Goal: Task Accomplishment & Management: Use online tool/utility

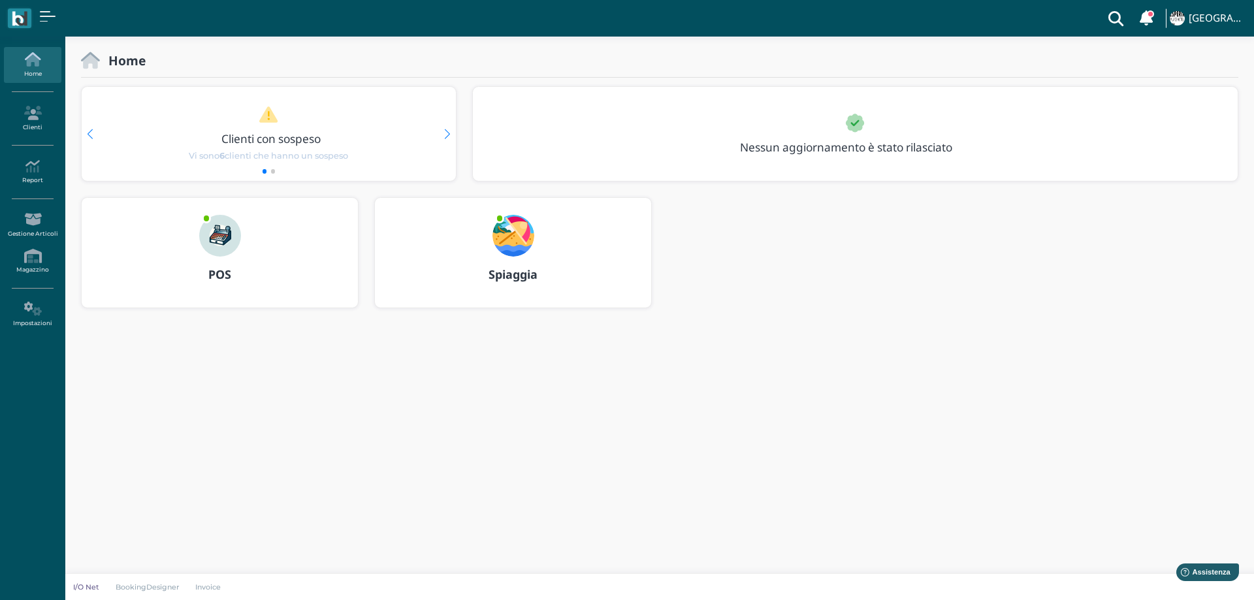
click at [521, 237] on img at bounding box center [513, 236] width 42 height 42
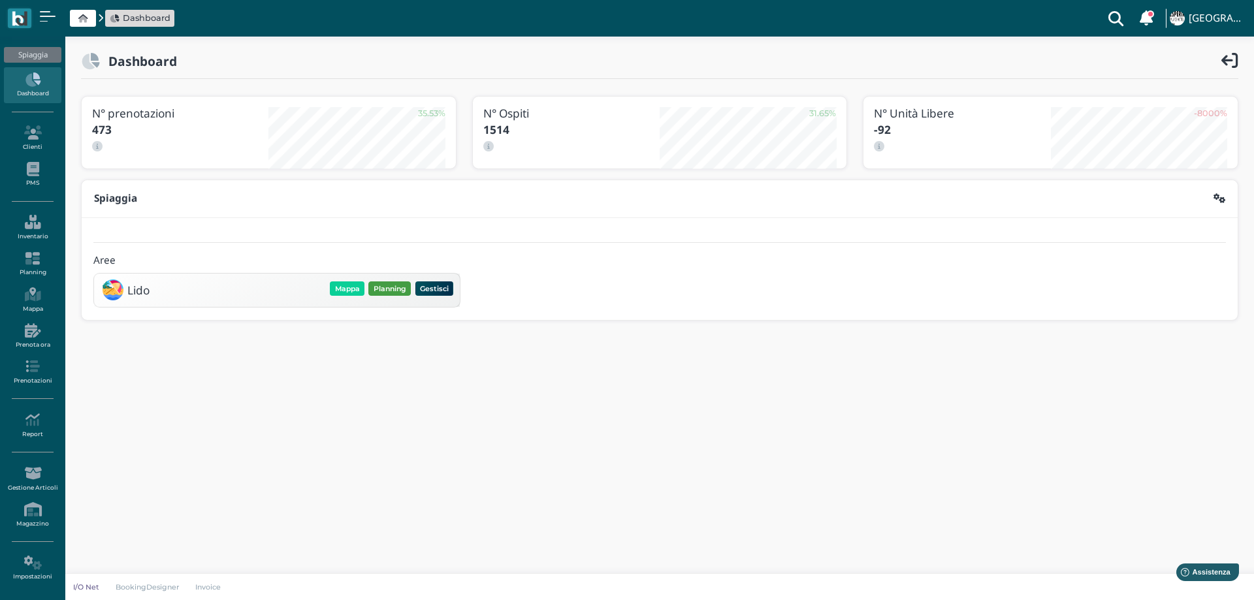
click at [396, 281] on div "Lido Mappa Planning Gestisci Elimina" at bounding box center [276, 290] width 357 height 25
click at [396, 283] on button "Planning" at bounding box center [389, 288] width 42 height 14
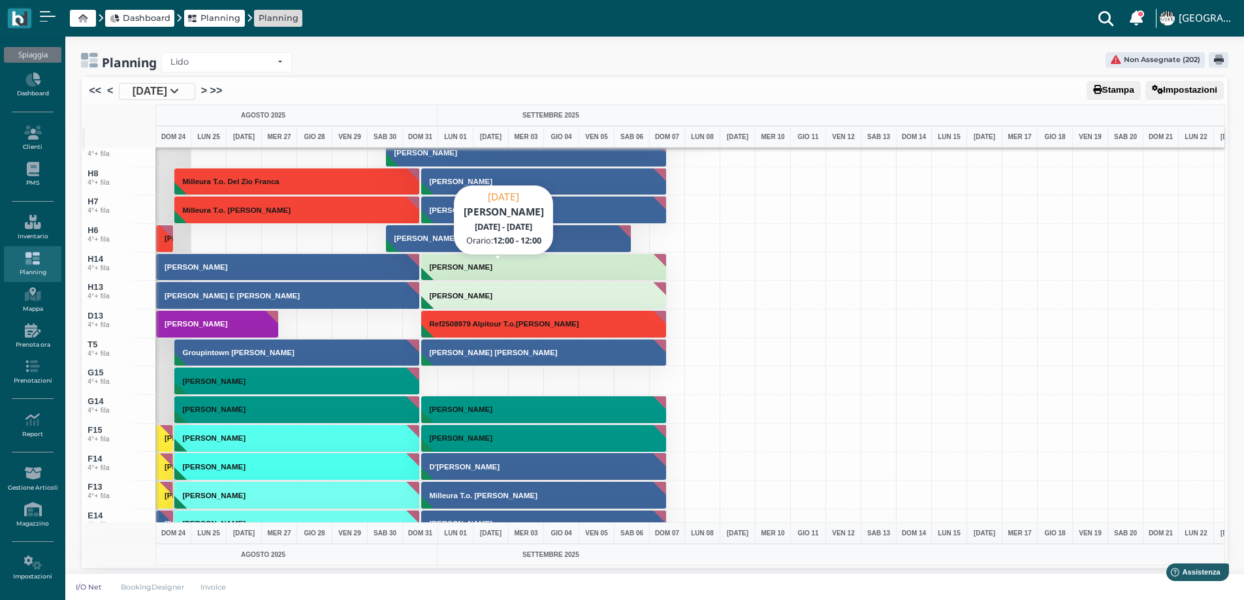
scroll to position [4531, 0]
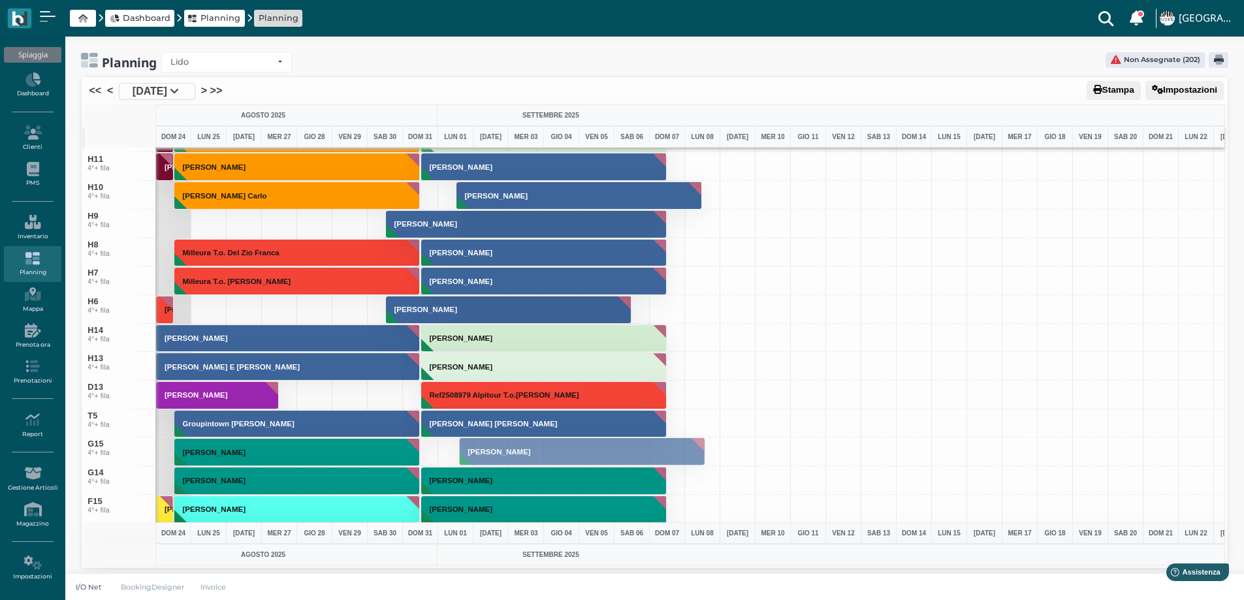
drag, startPoint x: 475, startPoint y: 195, endPoint x: 477, endPoint y: 451, distance: 256.0
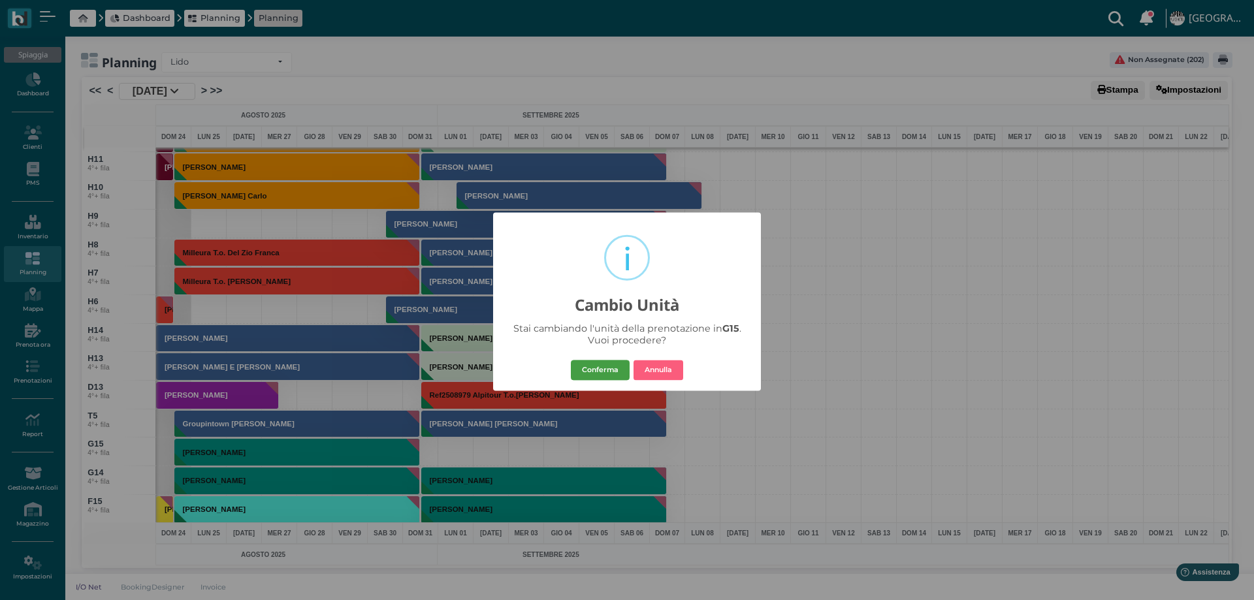
click at [597, 374] on button "Conferma" at bounding box center [600, 370] width 59 height 21
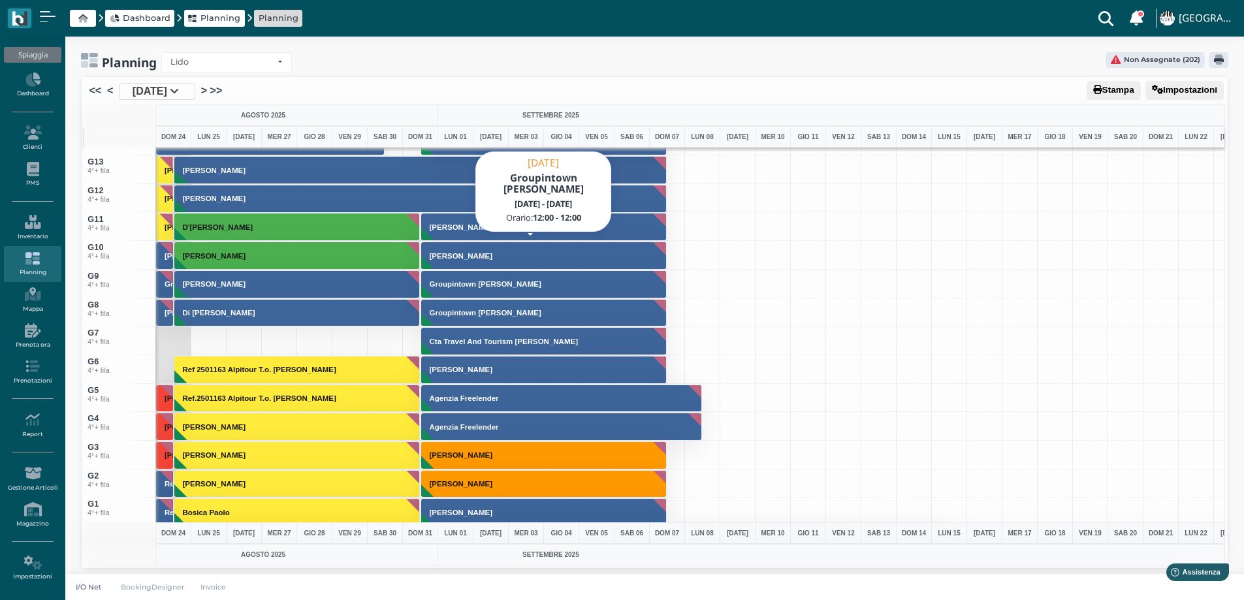
scroll to position [4009, 0]
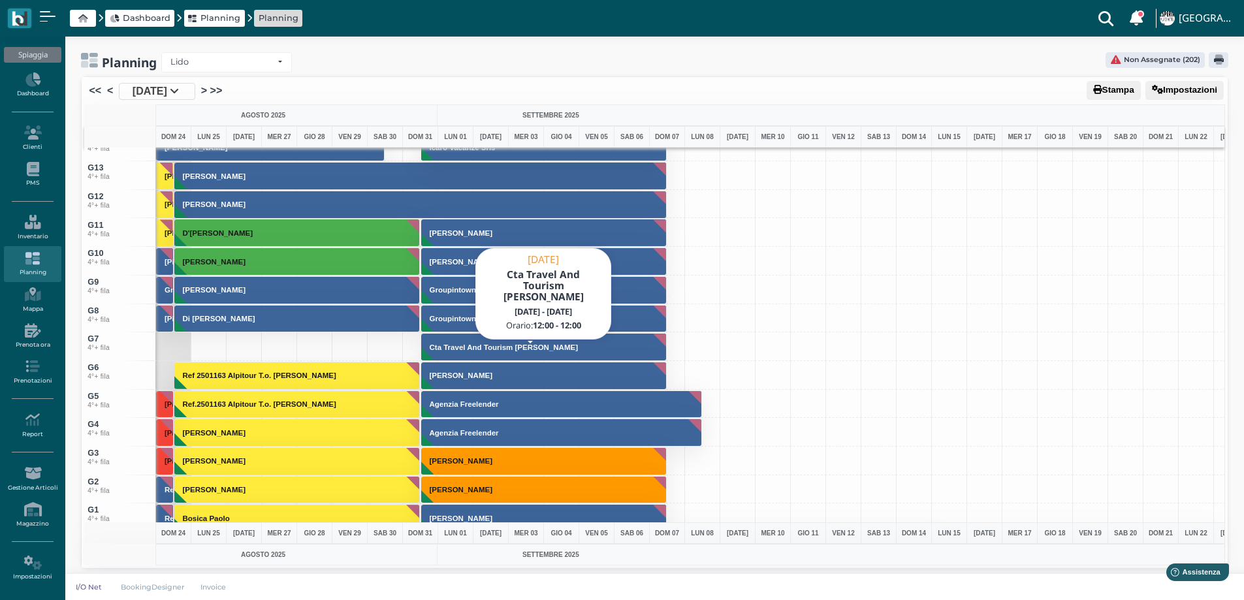
click at [449, 351] on h3 "Cta Travel And Tourism [PERSON_NAME]" at bounding box center [503, 347] width 159 height 8
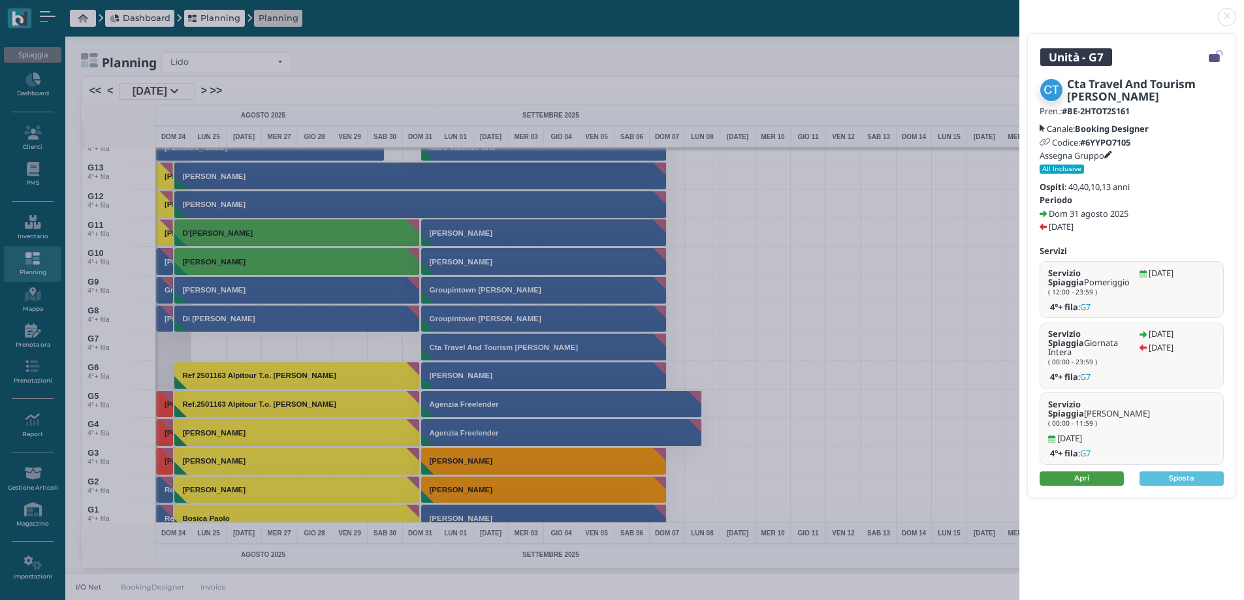
click at [1098, 471] on link "Apri" at bounding box center [1082, 478] width 84 height 14
drag, startPoint x: 1230, startPoint y: 19, endPoint x: 1050, endPoint y: 58, distance: 184.4
click at [1019, 9] on link at bounding box center [1019, 9] width 0 height 0
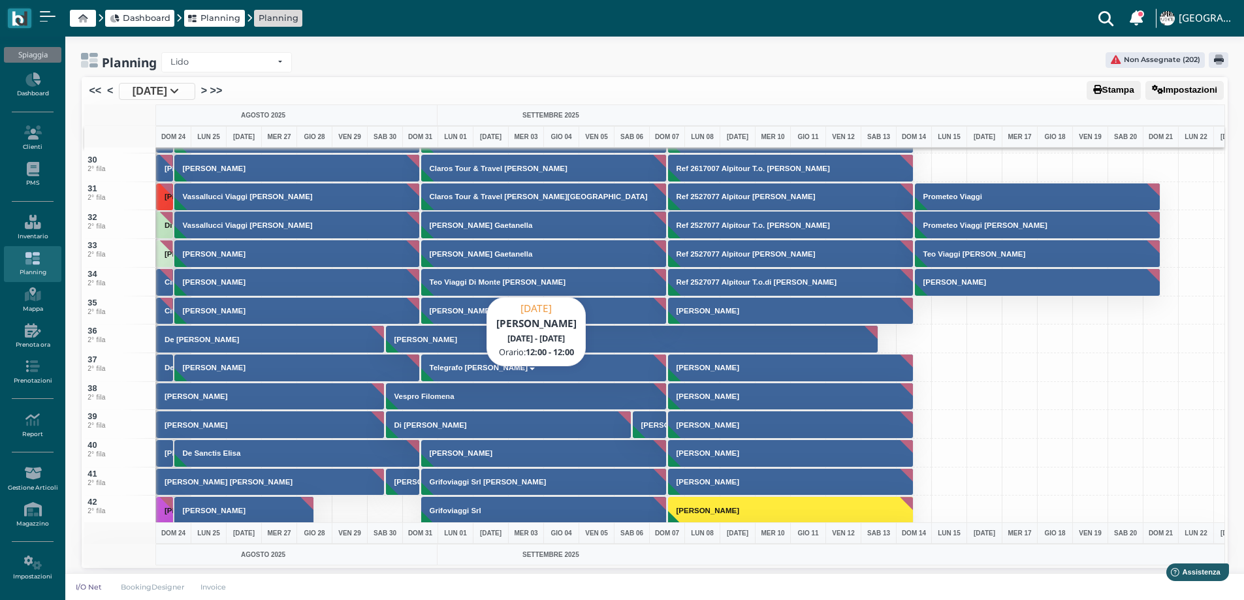
scroll to position [744, 0]
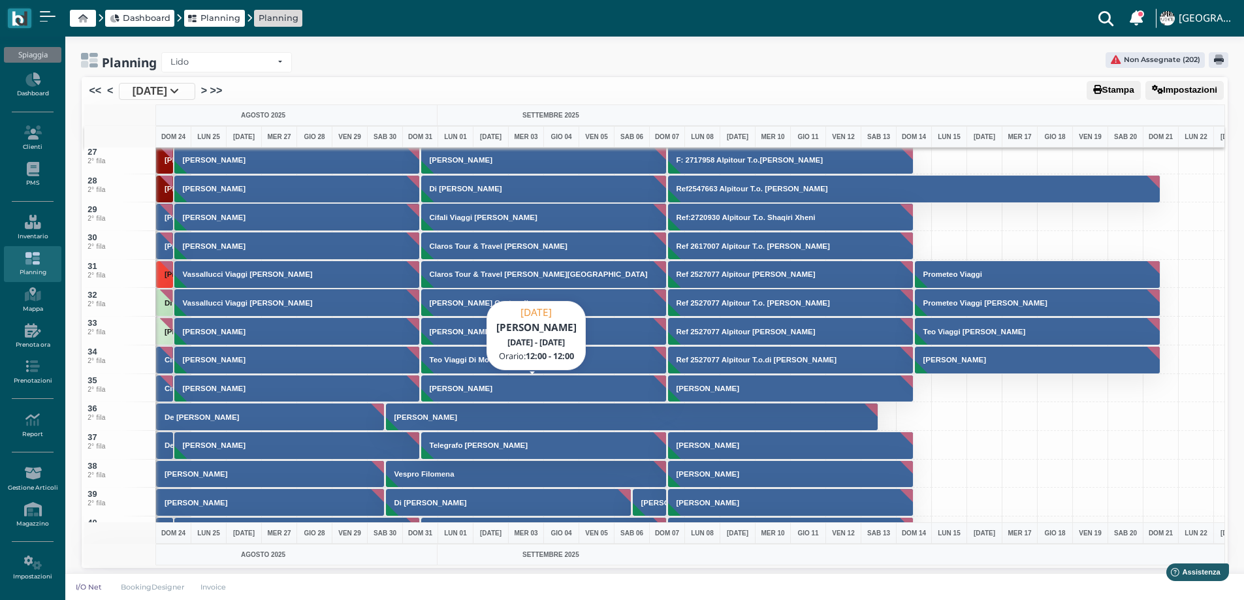
click at [487, 391] on h3 "[PERSON_NAME]" at bounding box center [460, 389] width 73 height 8
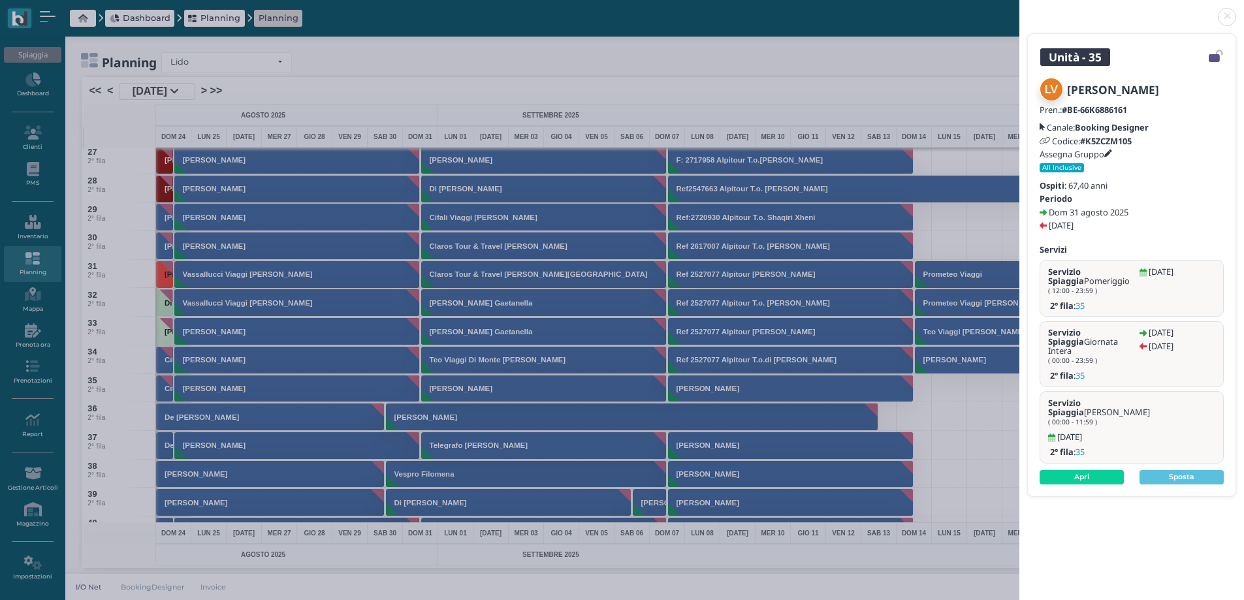
click at [1019, 9] on link at bounding box center [1019, 9] width 0 height 0
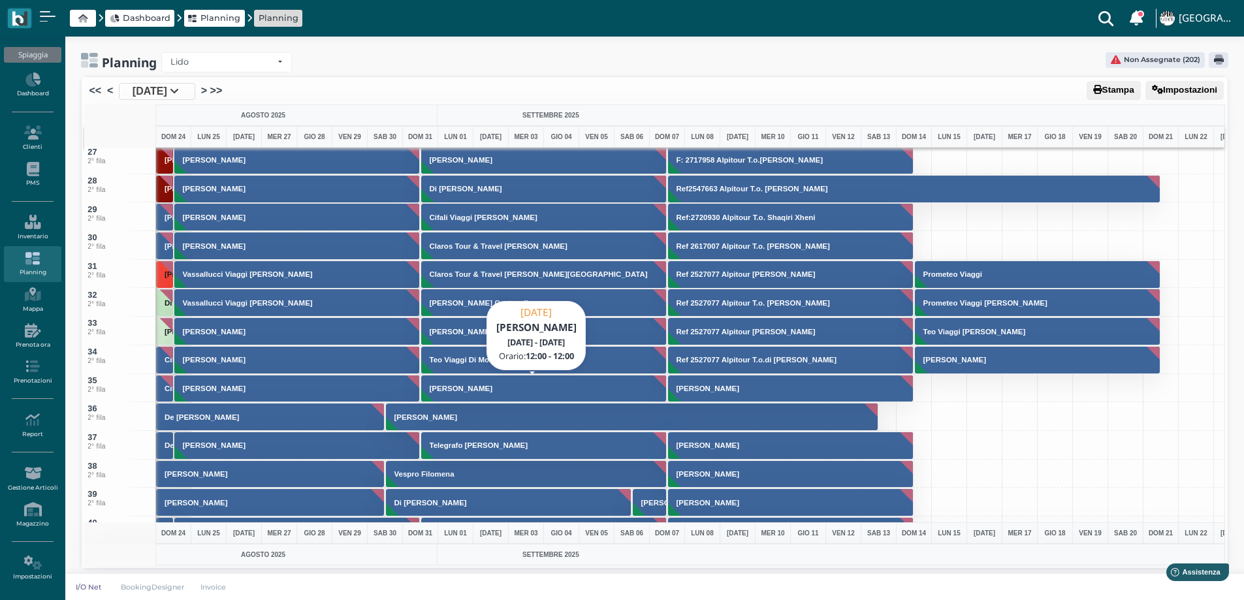
click at [475, 389] on h3 "[PERSON_NAME]" at bounding box center [460, 389] width 73 height 8
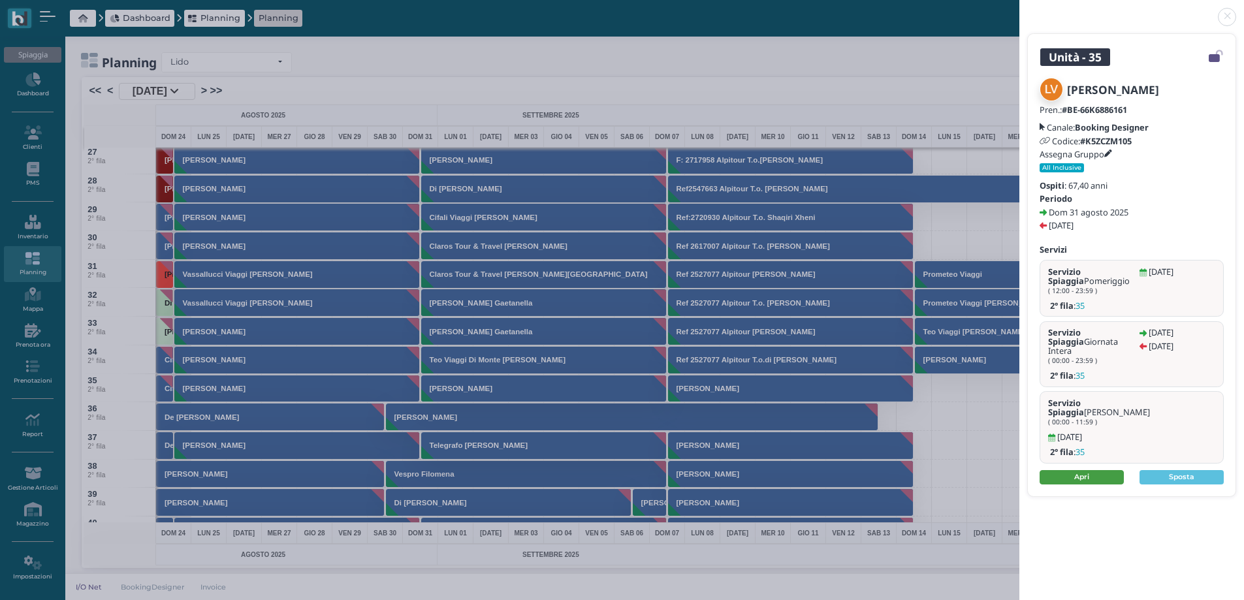
click at [1091, 470] on link "Apri" at bounding box center [1082, 477] width 84 height 14
drag, startPoint x: 1224, startPoint y: 18, endPoint x: 1216, endPoint y: 25, distance: 11.1
click at [1019, 9] on link at bounding box center [1019, 9] width 0 height 0
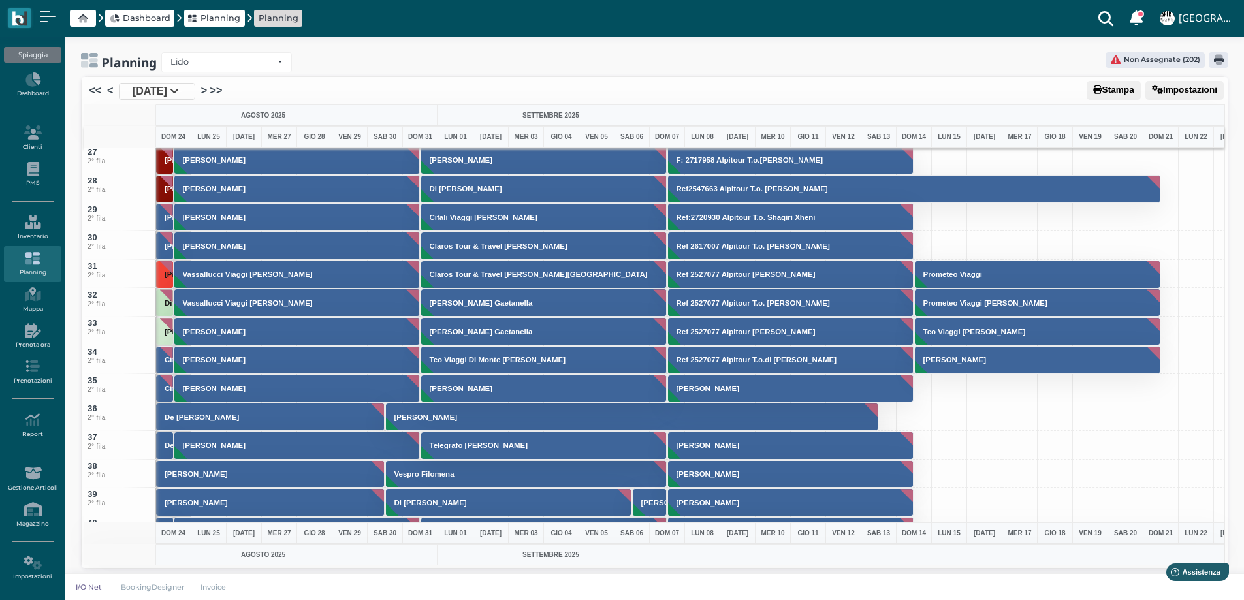
click at [949, 463] on div at bounding box center [949, 474] width 36 height 29
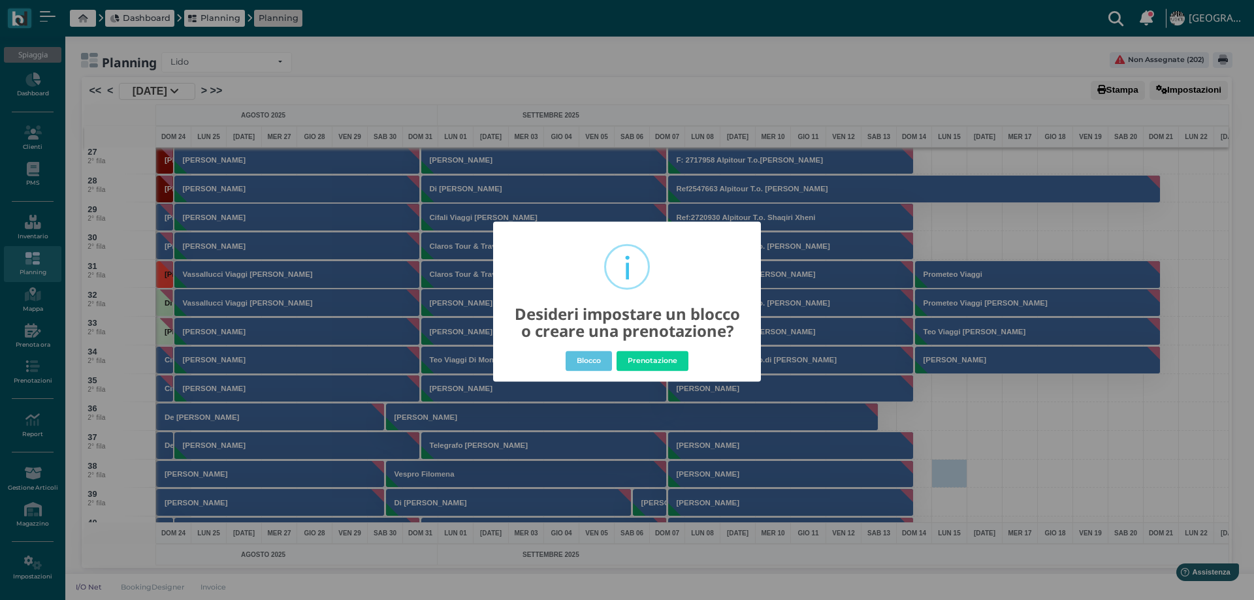
click at [1027, 225] on div "× i Desideri impostare un blocco o creare una prenotazione? Blocco No Prenotazi…" at bounding box center [627, 300] width 1254 height 600
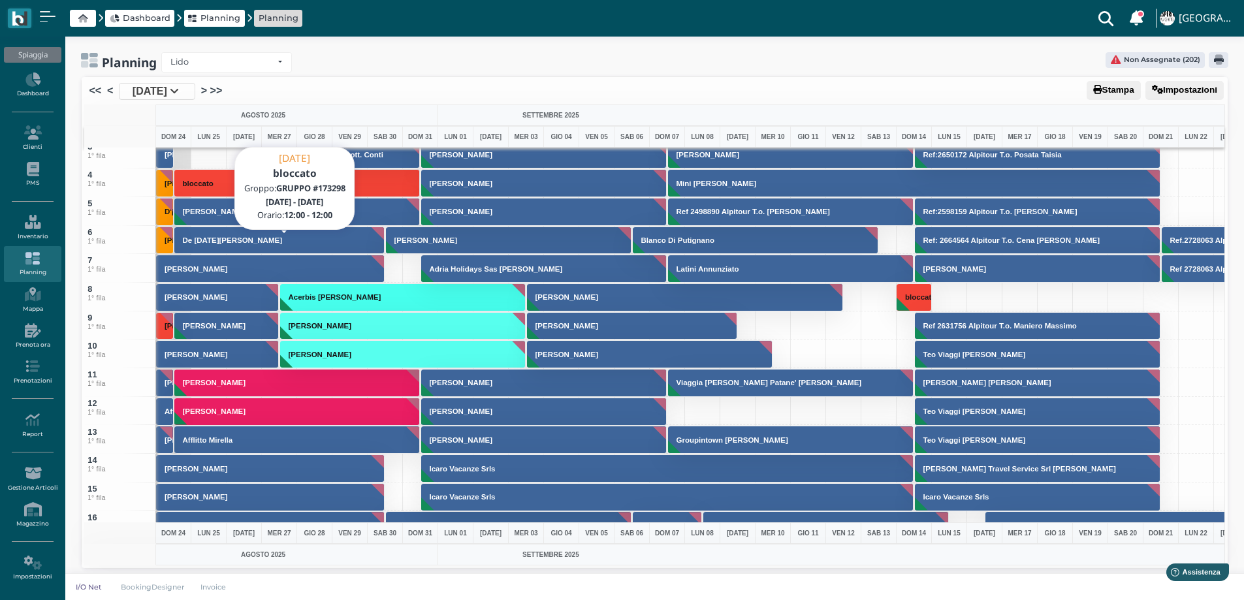
scroll to position [0, 0]
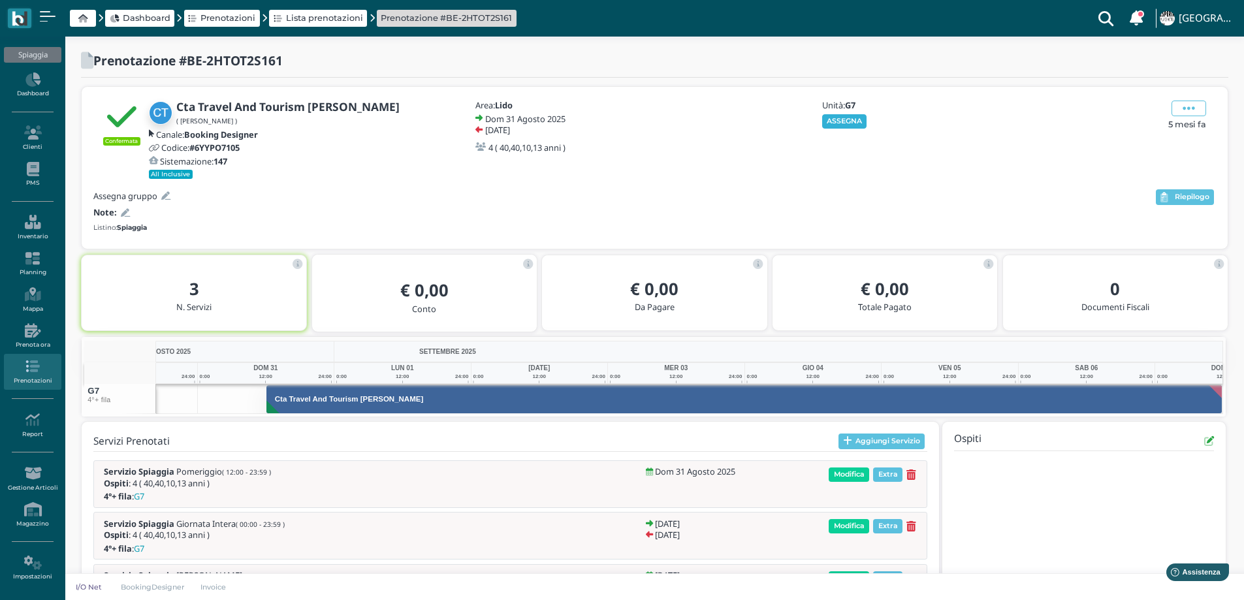
click at [831, 118] on button "ASSEGNA" at bounding box center [844, 121] width 45 height 14
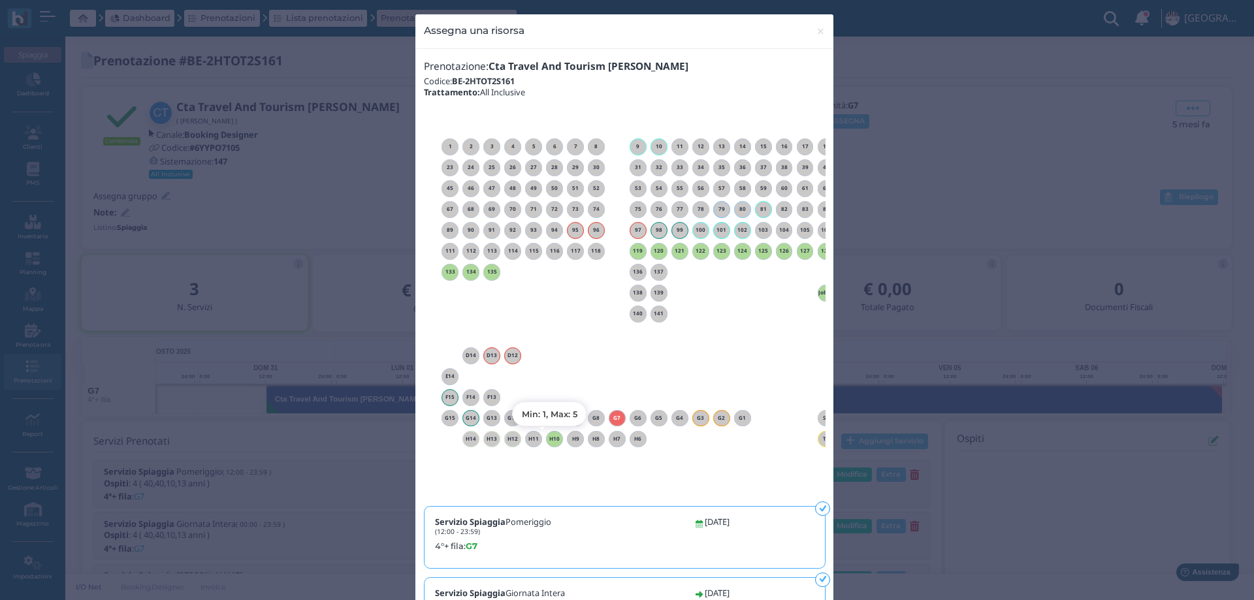
click at [547, 441] on h6 "H10" at bounding box center [554, 439] width 17 height 6
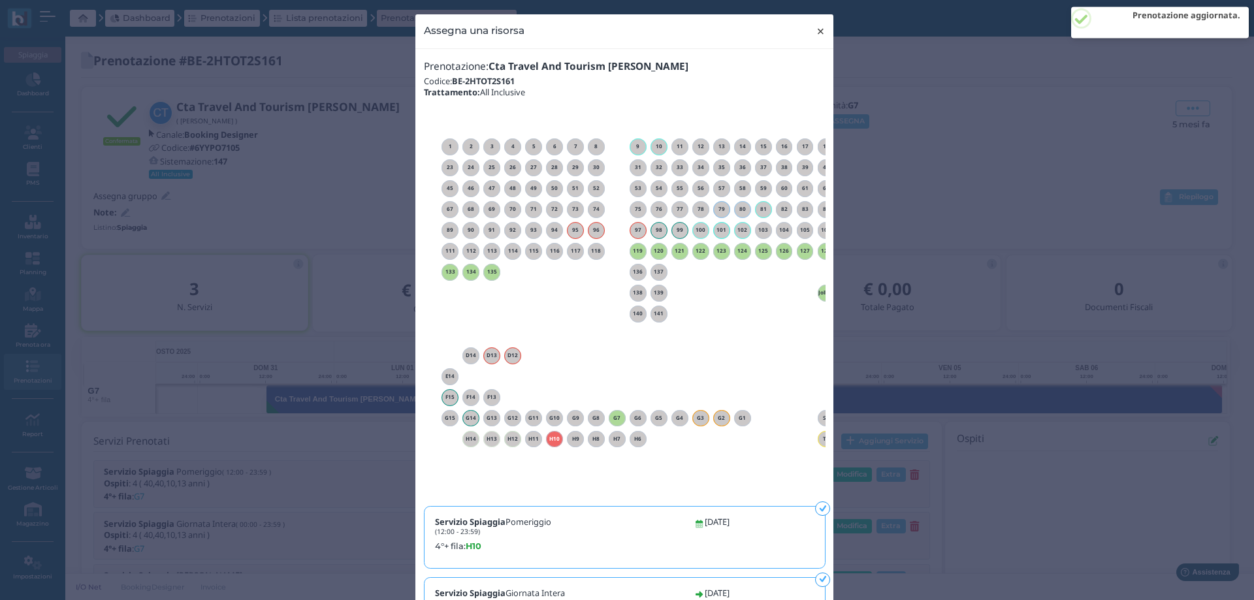
click at [816, 27] on span "×" at bounding box center [821, 31] width 10 height 17
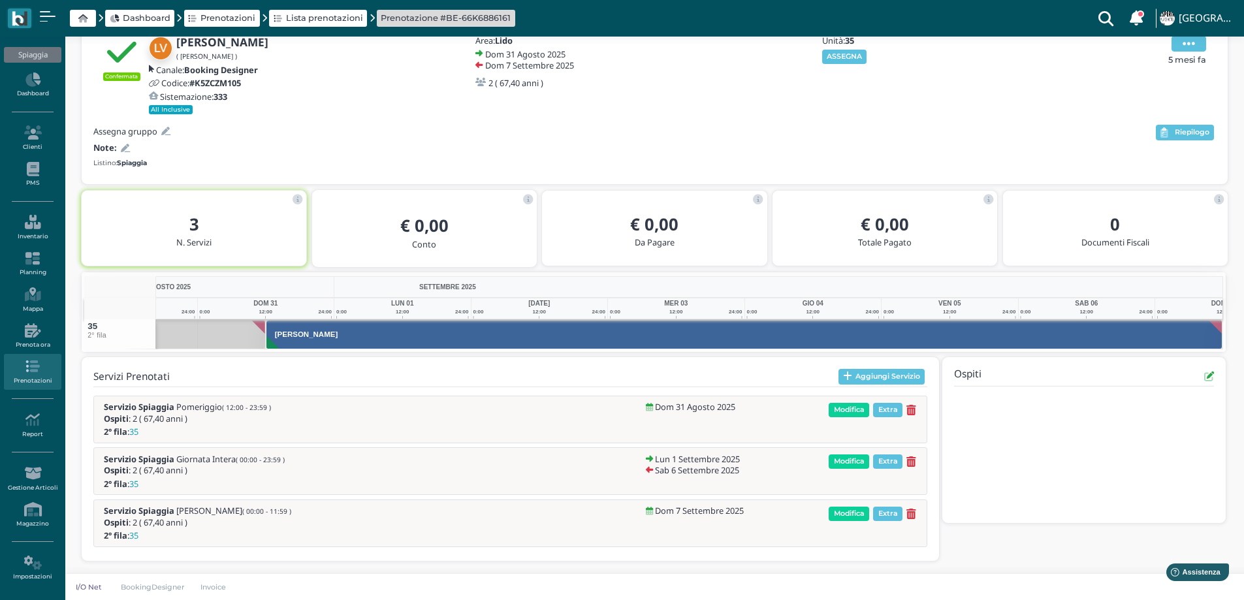
click at [1183, 46] on icon at bounding box center [1189, 44] width 12 height 14
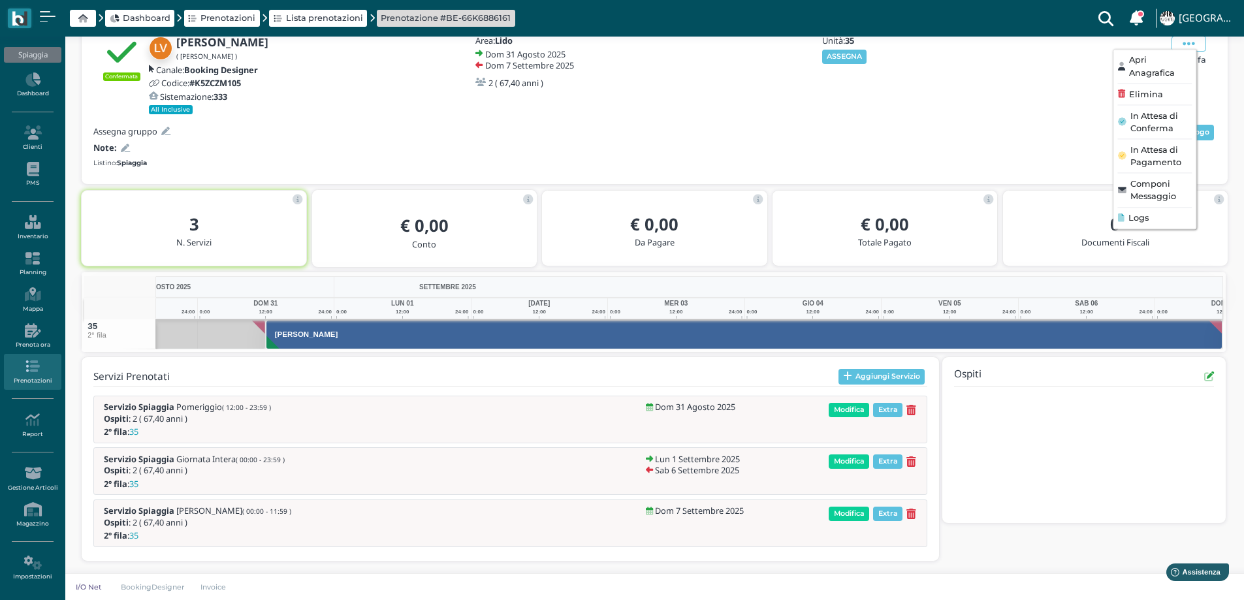
click at [1139, 219] on span "Logs" at bounding box center [1138, 218] width 20 height 12
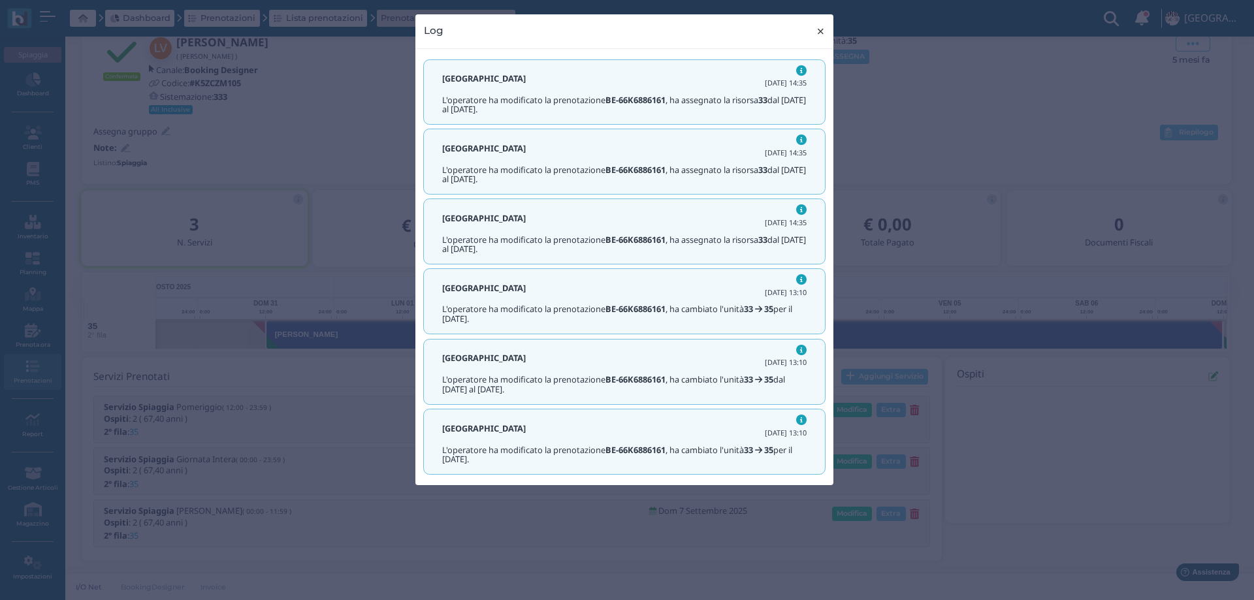
click at [823, 31] on span "×" at bounding box center [821, 31] width 10 height 17
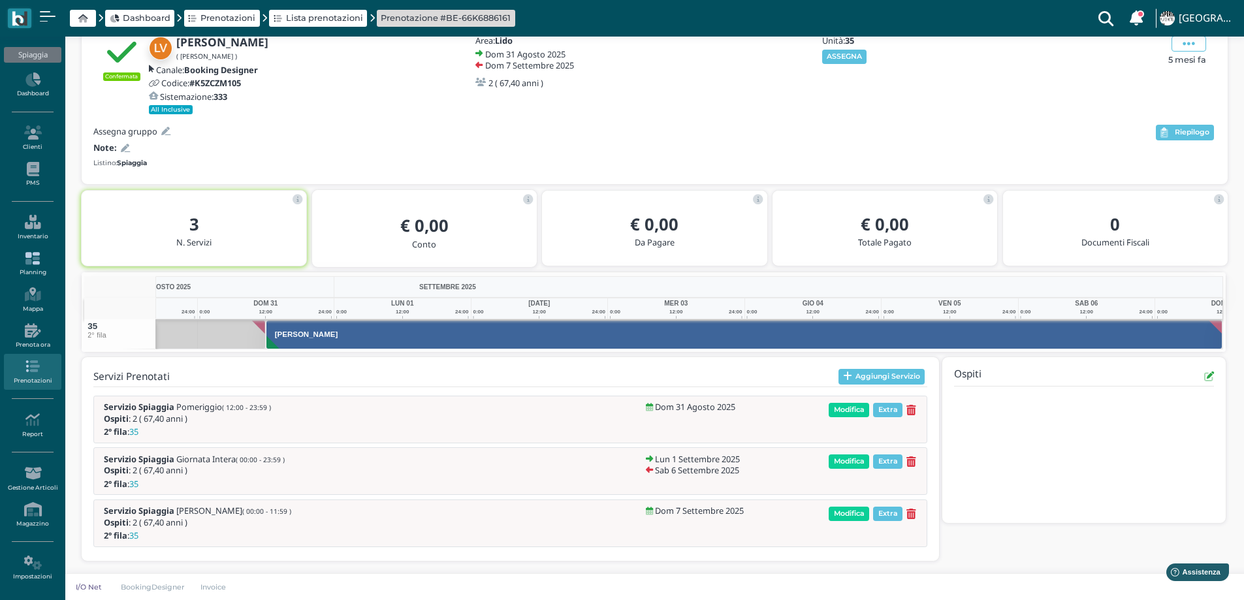
click at [36, 261] on icon at bounding box center [32, 258] width 57 height 14
